Goal: Task Accomplishment & Management: Complete application form

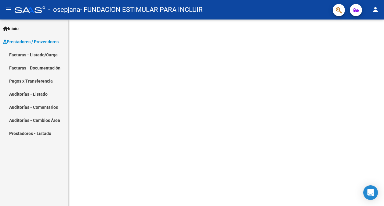
click at [31, 54] on link "Facturas - Listado/Carga" at bounding box center [34, 54] width 68 height 13
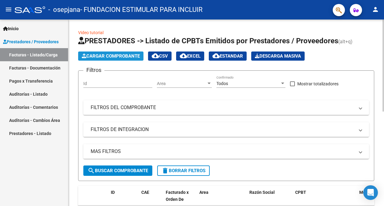
click at [114, 57] on span "Cargar Comprobante" at bounding box center [111, 55] width 58 height 5
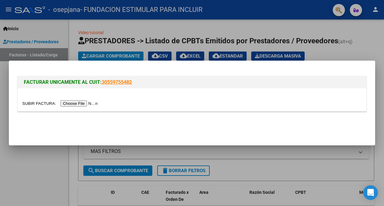
click at [86, 106] on input "file" at bounding box center [60, 103] width 77 height 6
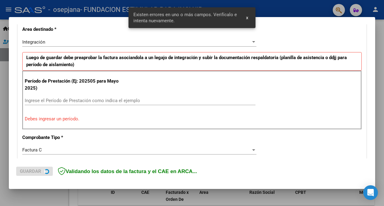
scroll to position [145, 0]
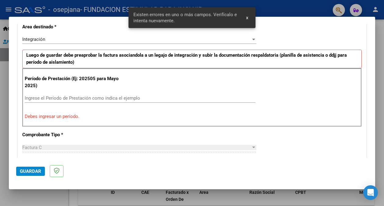
click at [105, 99] on input "Ingrese el Período de Prestación como indica el ejemplo" at bounding box center [140, 98] width 231 height 5
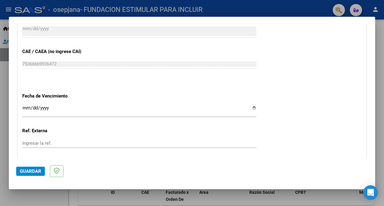
scroll to position [371, 0]
type input "202508"
click at [24, 107] on input "Ingresar la fecha" at bounding box center [139, 110] width 234 height 10
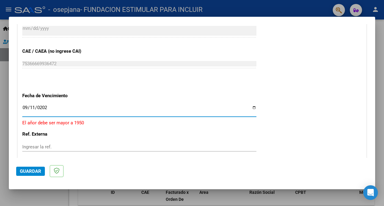
type input "[DATE]"
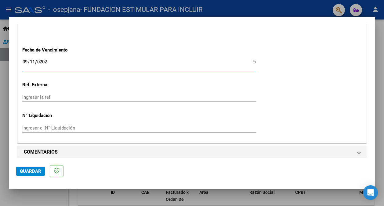
scroll to position [421, 0]
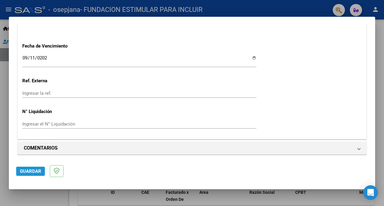
click at [29, 173] on span "Guardar" at bounding box center [30, 171] width 21 height 5
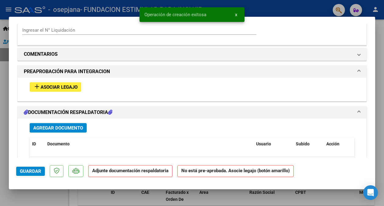
scroll to position [474, 0]
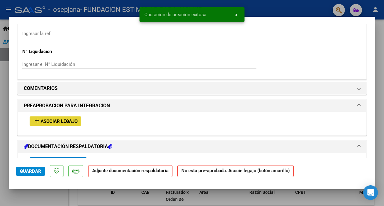
click at [59, 117] on button "add Asociar Legajo" at bounding box center [56, 121] width 52 height 9
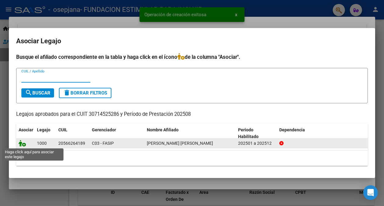
click at [24, 142] on icon at bounding box center [22, 143] width 7 height 7
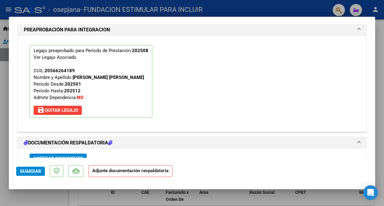
scroll to position [583, 0]
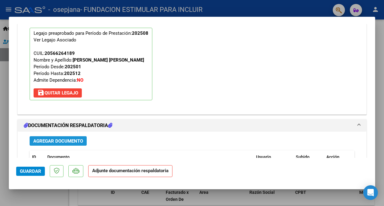
click at [72, 139] on span "Agregar Documento" at bounding box center [58, 141] width 50 height 5
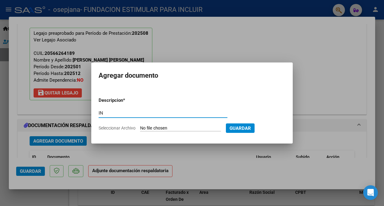
type input "I"
type input "PLANILLA"
click at [192, 126] on input "Seleccionar Archivo" at bounding box center [180, 129] width 81 height 6
type input "C:\fakepath\[PERSON_NAME].pdf"
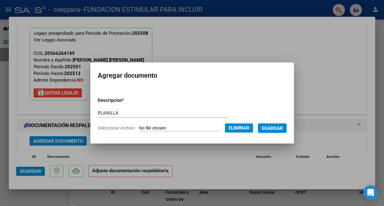
click at [279, 129] on span "Guardar" at bounding box center [272, 128] width 21 height 5
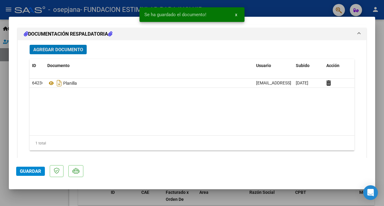
scroll to position [686, 0]
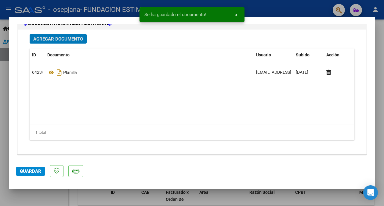
click at [28, 174] on span "Guardar" at bounding box center [30, 171] width 21 height 5
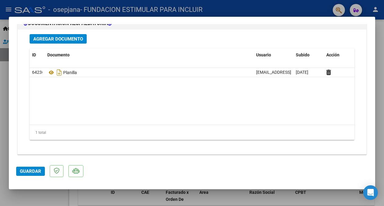
click at [31, 166] on mat-dialog-actions "Guardar" at bounding box center [192, 170] width 352 height 24
click at [31, 169] on span "Guardar" at bounding box center [30, 171] width 21 height 5
click at [303, 7] on div at bounding box center [192, 103] width 384 height 206
type input "$ 0,00"
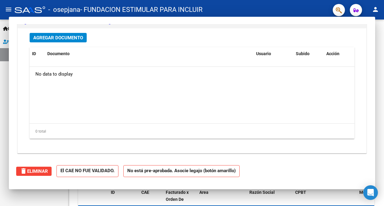
scroll to position [619, 0]
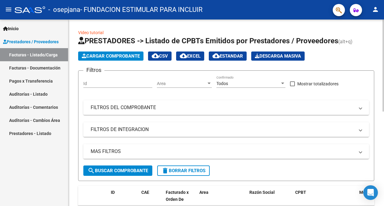
click at [108, 54] on span "Cargar Comprobante" at bounding box center [111, 55] width 58 height 5
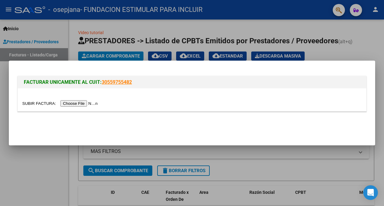
click at [81, 104] on input "file" at bounding box center [60, 103] width 77 height 6
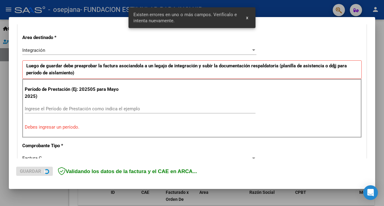
scroll to position [145, 0]
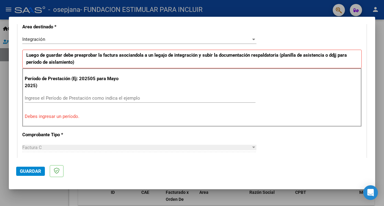
click at [79, 98] on input "Ingrese el Período de Prestación como indica el ejemplo" at bounding box center [140, 98] width 231 height 5
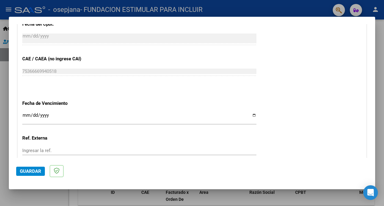
scroll to position [374, 0]
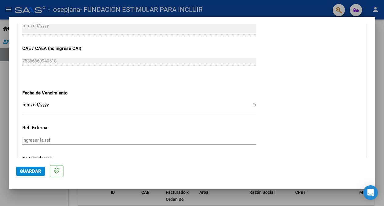
type input "202508"
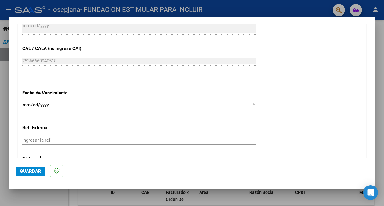
click at [27, 105] on input "Ingresar la fecha" at bounding box center [139, 108] width 234 height 10
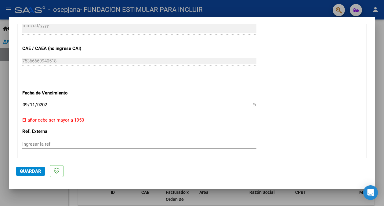
type input "[DATE]"
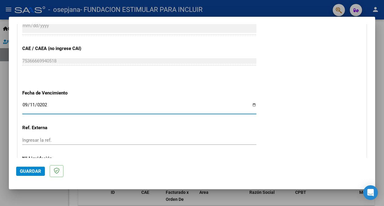
scroll to position [421, 0]
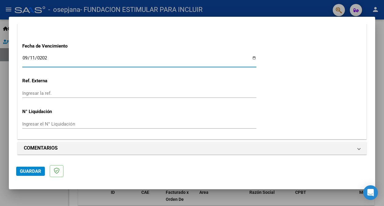
click at [31, 172] on span "Guardar" at bounding box center [30, 171] width 21 height 5
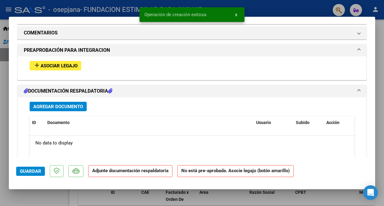
scroll to position [522, 0]
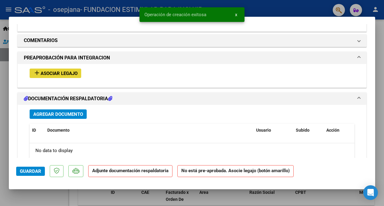
click at [60, 71] on span "Asociar Legajo" at bounding box center [59, 73] width 37 height 5
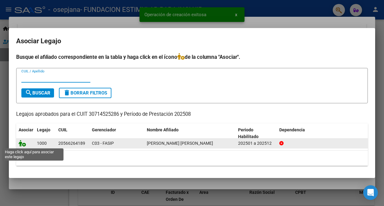
click at [24, 144] on icon at bounding box center [22, 143] width 7 height 7
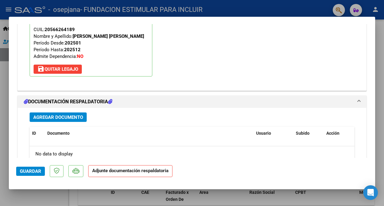
scroll to position [609, 0]
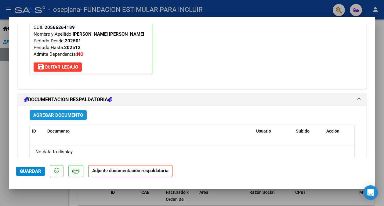
click at [75, 115] on span "Agregar Documento" at bounding box center [58, 115] width 50 height 5
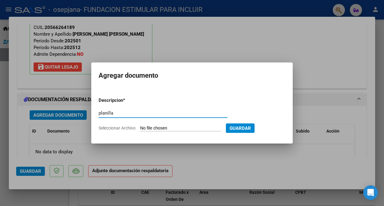
type input "planilla"
click at [196, 127] on input "Seleccionar Archivo" at bounding box center [180, 129] width 81 height 6
type input "C:\fakepath\[PERSON_NAME].pdf"
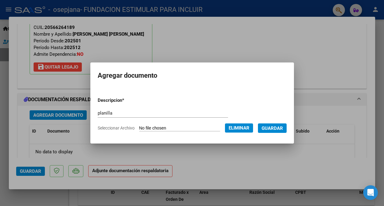
click at [279, 129] on span "Guardar" at bounding box center [272, 128] width 21 height 5
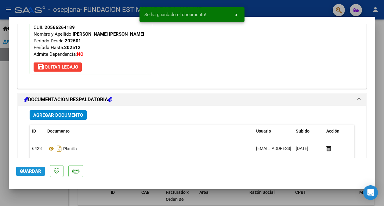
click at [32, 172] on span "Guardar" at bounding box center [30, 171] width 21 height 5
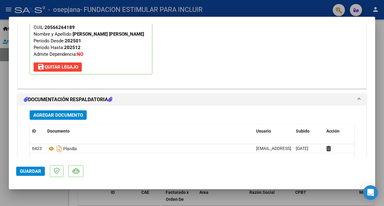
click at [29, 169] on span "Guardar" at bounding box center [30, 171] width 21 height 5
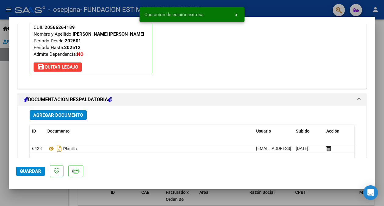
click at [130, 197] on div at bounding box center [192, 103] width 384 height 206
type input "$ 0,00"
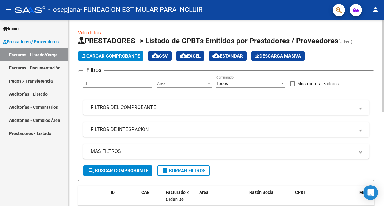
click at [108, 55] on span "Cargar Comprobante" at bounding box center [111, 55] width 58 height 5
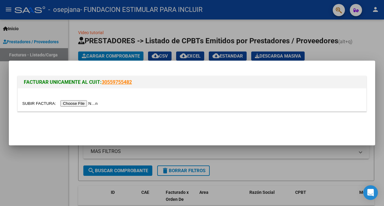
click at [91, 105] on input "file" at bounding box center [60, 103] width 77 height 6
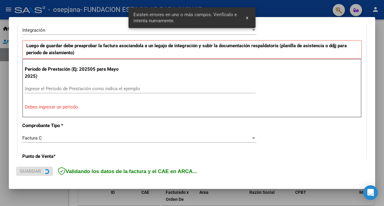
scroll to position [156, 0]
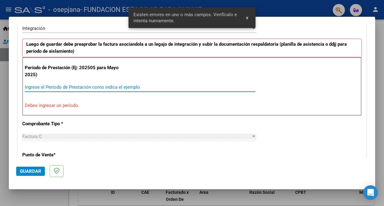
click at [70, 85] on input "Ingrese el Período de Prestación como indica el ejemplo" at bounding box center [140, 87] width 231 height 5
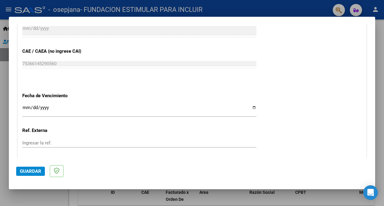
scroll to position [372, 0]
type input "202507"
click at [26, 105] on input "Ingresar la fecha" at bounding box center [139, 109] width 234 height 10
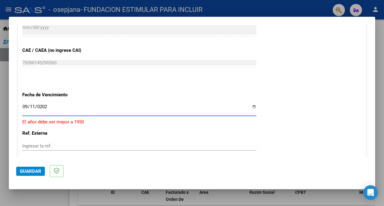
type input "[DATE]"
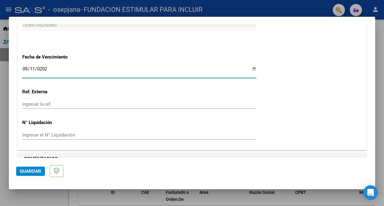
scroll to position [421, 0]
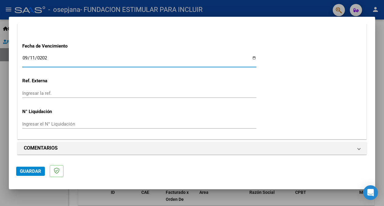
click at [34, 173] on span "Guardar" at bounding box center [30, 171] width 21 height 5
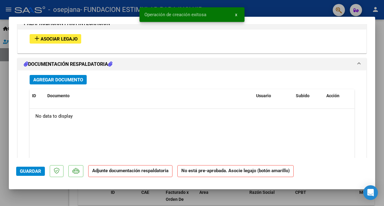
scroll to position [558, 0]
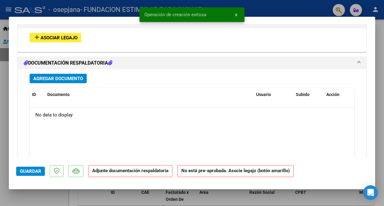
click at [70, 38] on span "Asociar Legajo" at bounding box center [59, 37] width 37 height 5
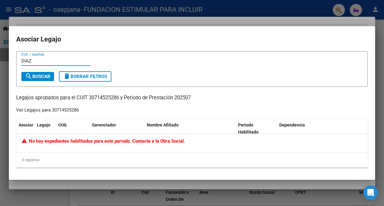
drag, startPoint x: 37, startPoint y: 63, endPoint x: 15, endPoint y: 61, distance: 22.3
click at [15, 61] on mat-dialog-content "[PERSON_NAME] CUIL / Apellido search Buscar delete Borrar Filtros Legajos aprob…" at bounding box center [192, 112] width 367 height 122
paste input "57.594.897"
type input "57594897"
click at [293, 19] on div at bounding box center [192, 103] width 384 height 206
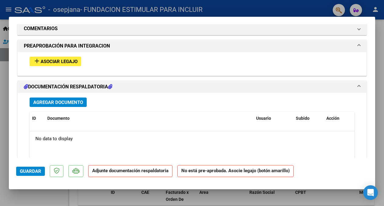
scroll to position [535, 0]
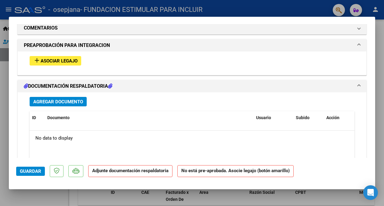
click at [74, 100] on span "Agregar Documento" at bounding box center [58, 101] width 50 height 5
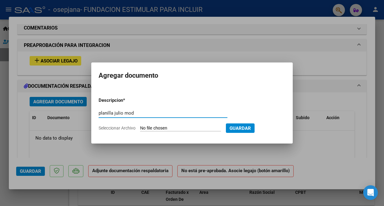
type input "planilla julio mod"
click at [187, 130] on input "Seleccionar Archivo" at bounding box center [180, 129] width 81 height 6
type input "C:\fakepath\[PERSON_NAME].pdf"
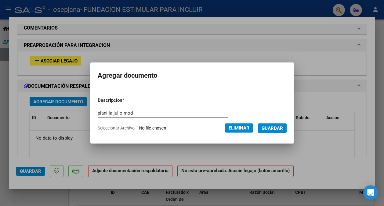
click at [277, 130] on span "Guardar" at bounding box center [272, 128] width 21 height 5
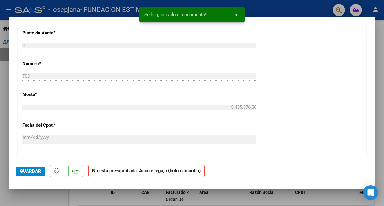
scroll to position [255, 0]
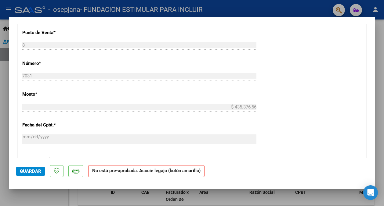
click at [35, 173] on span "Guardar" at bounding box center [30, 171] width 21 height 5
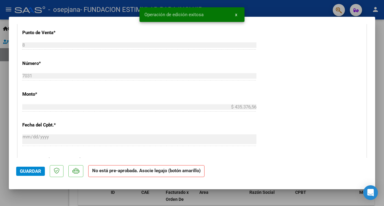
click at [278, 10] on div at bounding box center [192, 103] width 384 height 206
type input "$ 0,00"
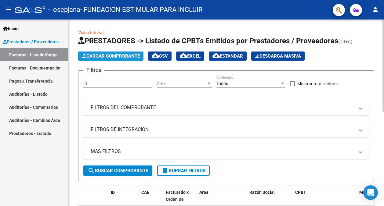
click at [120, 58] on span "Cargar Comprobante" at bounding box center [111, 55] width 58 height 5
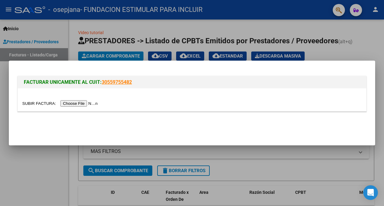
click at [93, 104] on input "file" at bounding box center [60, 103] width 77 height 6
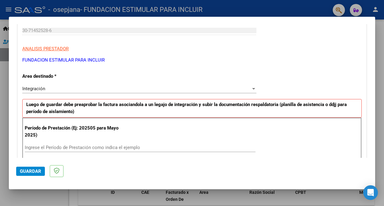
scroll to position [99, 0]
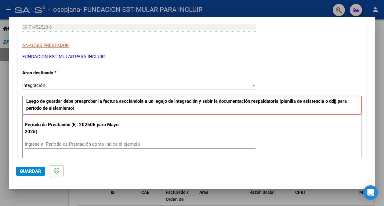
click at [61, 140] on div "Ingrese el Período de Prestación como indica el ejemplo" at bounding box center [140, 144] width 231 height 9
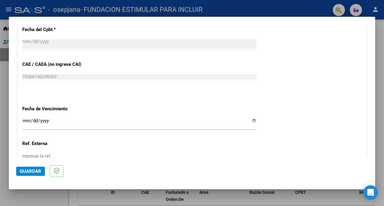
scroll to position [366, 0]
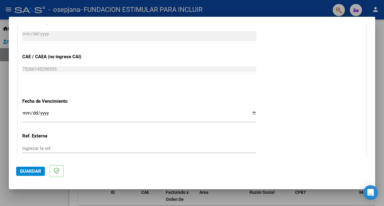
type input "202508"
click at [25, 112] on input "Ingresar la fecha" at bounding box center [139, 116] width 234 height 10
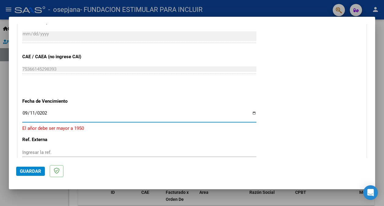
type input "[DATE]"
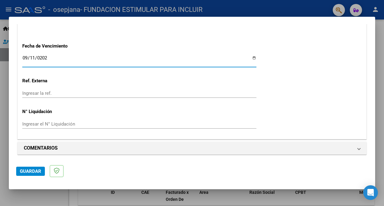
scroll to position [395, 0]
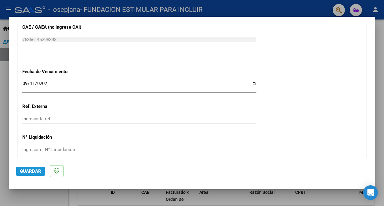
click at [32, 170] on span "Guardar" at bounding box center [30, 171] width 21 height 5
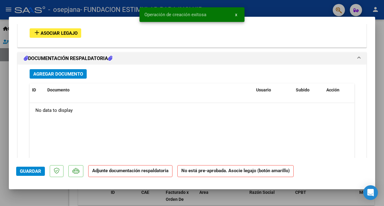
scroll to position [548, 0]
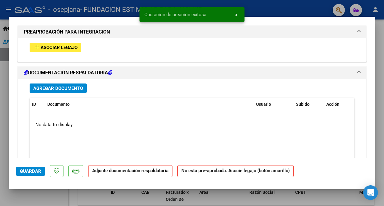
click at [68, 46] on span "Asociar Legajo" at bounding box center [59, 47] width 37 height 5
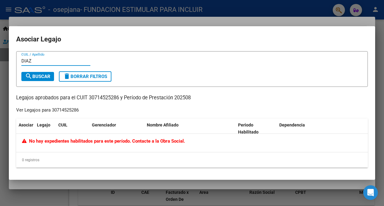
type input "DIAZ"
click at [93, 21] on div at bounding box center [192, 103] width 384 height 206
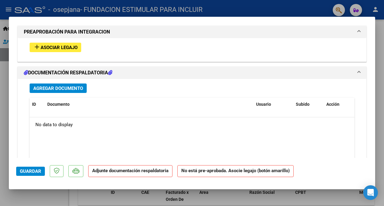
click at [60, 86] on span "Agregar Documento" at bounding box center [58, 88] width 50 height 5
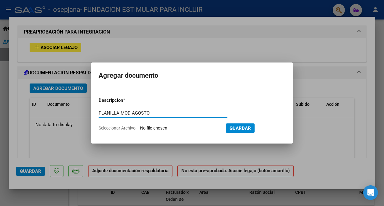
type input "PLANILLA MOD AGOSTO"
click at [179, 127] on input "Seleccionar Archivo" at bounding box center [180, 129] width 81 height 6
type input "C:\fakepath\[PERSON_NAME].pdf"
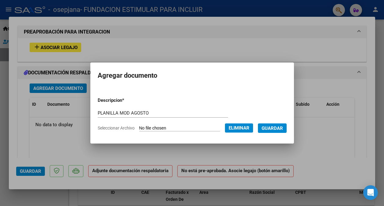
click at [278, 130] on span "Guardar" at bounding box center [272, 128] width 21 height 5
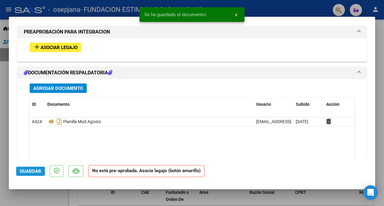
click at [39, 173] on span "Guardar" at bounding box center [30, 171] width 21 height 5
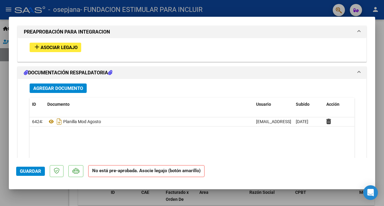
click at [222, 12] on div at bounding box center [192, 103] width 384 height 206
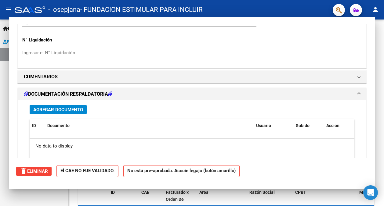
scroll to position [0, 0]
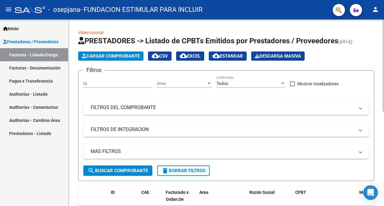
click at [110, 52] on button "Cargar Comprobante" at bounding box center [110, 56] width 65 height 9
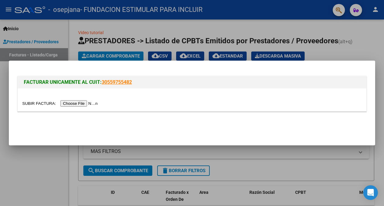
click at [87, 103] on input "file" at bounding box center [60, 103] width 77 height 6
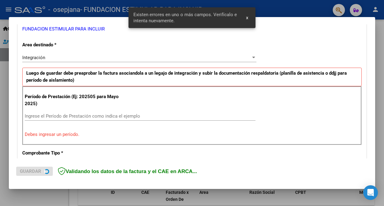
scroll to position [133, 0]
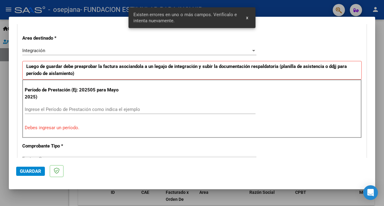
click at [75, 110] on input "Ingrese el Período de Prestación como indica el ejemplo" at bounding box center [140, 109] width 231 height 5
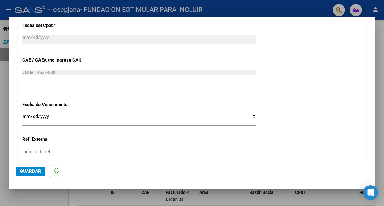
scroll to position [366, 0]
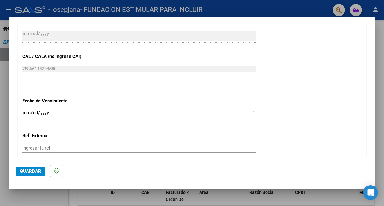
type input "202507"
click at [25, 113] on input "Ingresar la fecha" at bounding box center [139, 116] width 234 height 10
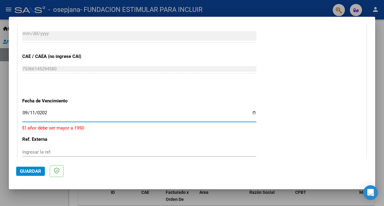
type input "[DATE]"
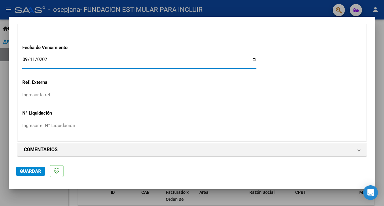
scroll to position [421, 0]
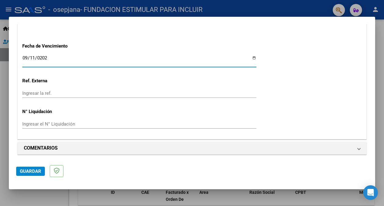
click at [29, 172] on span "Guardar" at bounding box center [30, 171] width 21 height 5
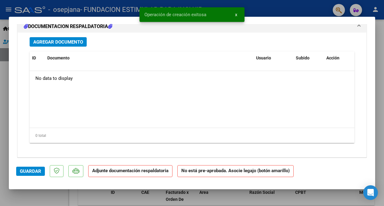
scroll to position [597, 0]
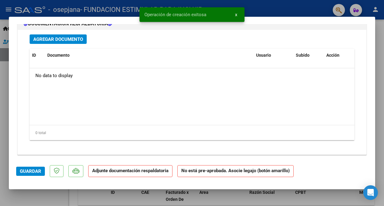
click at [68, 37] on span "Agregar Documento" at bounding box center [58, 39] width 50 height 5
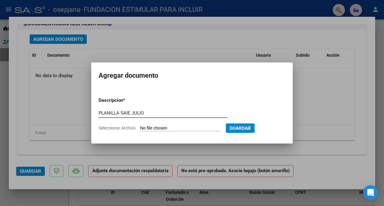
type input "PLANILLA SAIE JULIO"
click at [156, 128] on input "Seleccionar Archivo" at bounding box center [180, 129] width 81 height 6
type input "C:\fakepath\[PERSON_NAME].pdf"
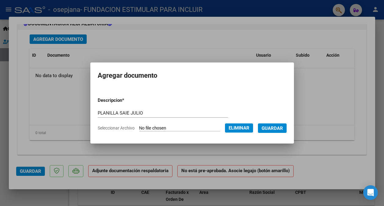
click at [280, 130] on span "Guardar" at bounding box center [272, 128] width 21 height 5
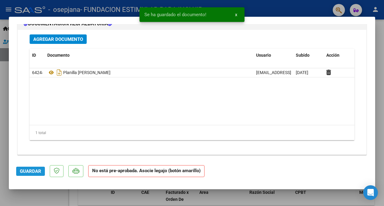
click at [23, 176] on button "Guardar" at bounding box center [30, 171] width 29 height 9
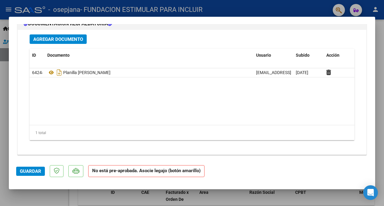
click at [227, 10] on div at bounding box center [192, 103] width 384 height 206
type input "$ 0,00"
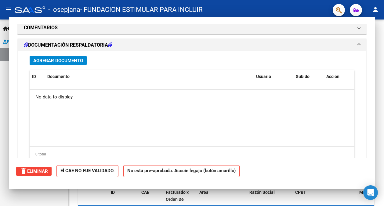
scroll to position [619, 0]
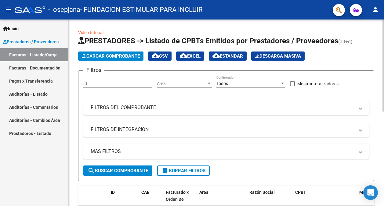
click at [95, 57] on span "Cargar Comprobante" at bounding box center [111, 55] width 58 height 5
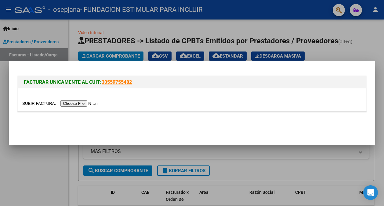
click at [92, 104] on input "file" at bounding box center [60, 103] width 77 height 6
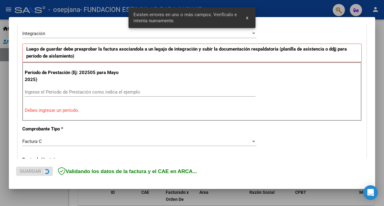
scroll to position [153, 0]
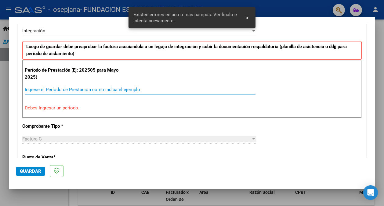
click at [69, 89] on input "Ingrese el Período de Prestación como indica el ejemplo" at bounding box center [140, 89] width 231 height 5
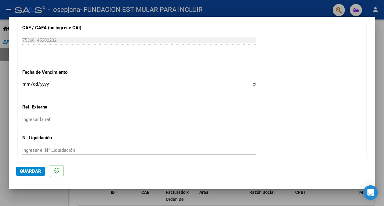
scroll to position [403, 0]
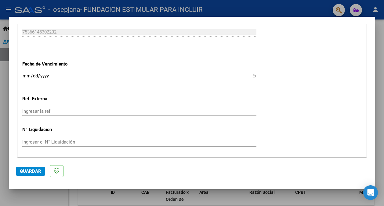
type input "202508"
click at [26, 76] on input "Ingresar la fecha" at bounding box center [139, 79] width 234 height 10
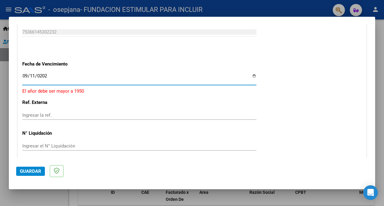
type input "[DATE]"
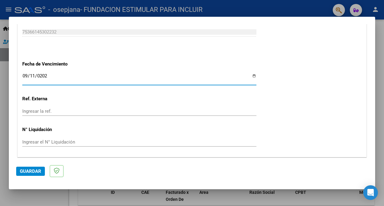
scroll to position [421, 0]
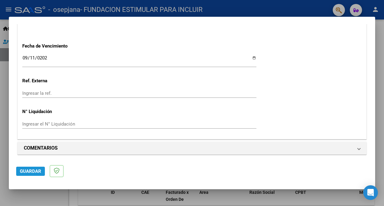
click at [33, 168] on button "Guardar" at bounding box center [30, 171] width 29 height 9
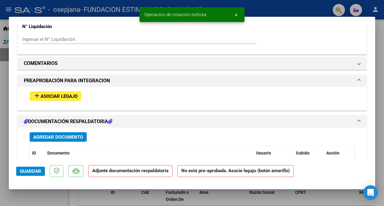
scroll to position [500, 0]
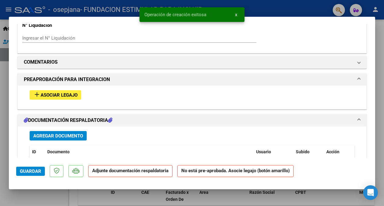
click at [64, 137] on span "Agregar Documento" at bounding box center [58, 135] width 50 height 5
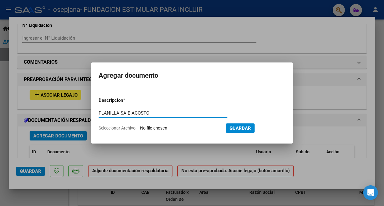
type input "PLANILLA SAIE AGOSTO"
click at [165, 126] on input "Seleccionar Archivo" at bounding box center [180, 129] width 81 height 6
type input "C:\fakepath\[PERSON_NAME].pdf"
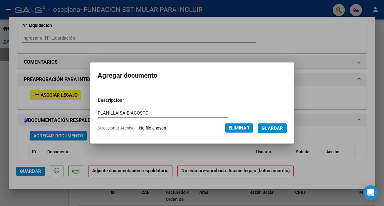
click at [275, 129] on span "Guardar" at bounding box center [272, 128] width 21 height 5
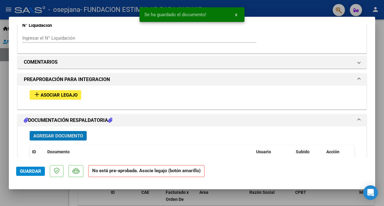
click at [27, 172] on span "Guardar" at bounding box center [30, 171] width 21 height 5
click at [285, 9] on div at bounding box center [192, 103] width 384 height 206
type input "$ 0,00"
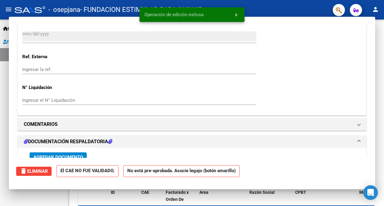
scroll to position [482, 0]
